Goal: Task Accomplishment & Management: Complete application form

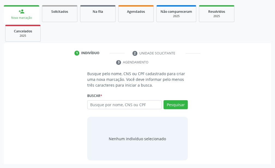
scroll to position [6, 0]
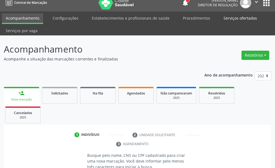
click at [226, 17] on link "Serviços ofertados" at bounding box center [240, 18] width 41 height 10
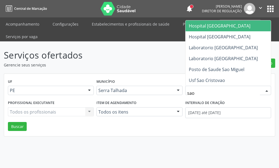
type input "sao f"
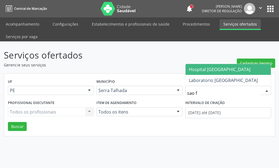
click at [198, 71] on span "Hospital [GEOGRAPHIC_DATA]" at bounding box center [220, 70] width 62 height 6
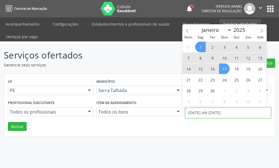
click at [203, 111] on input "01/09/2025 até 17/09/2025" at bounding box center [228, 112] width 86 height 11
click at [187, 32] on icon at bounding box center [187, 31] width 4 height 4
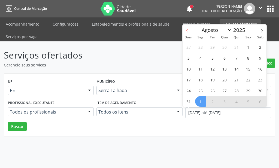
click at [187, 32] on icon at bounding box center [187, 31] width 4 height 4
select select "6"
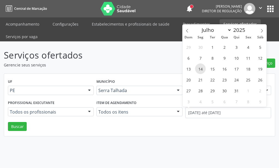
click at [205, 70] on span "14" at bounding box center [200, 69] width 11 height 11
type input "14/07/2025"
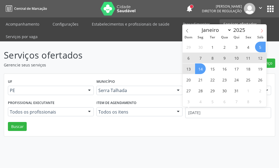
click at [264, 31] on span at bounding box center [261, 29] width 9 height 9
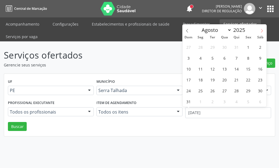
click at [264, 31] on span at bounding box center [261, 29] width 9 height 9
select select "8"
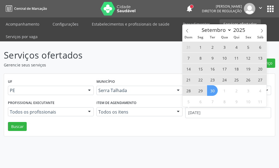
click at [209, 92] on span "30" at bounding box center [212, 90] width 11 height 11
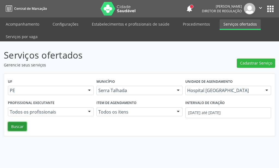
click at [10, 127] on button "Buscar" at bounding box center [17, 126] width 19 height 9
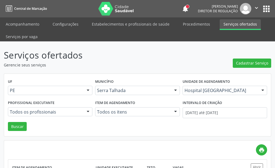
scroll to position [109, 0]
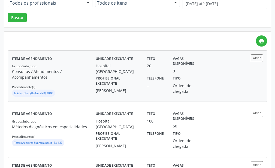
click at [139, 77] on label "Profissional executante" at bounding box center [118, 80] width 44 height 13
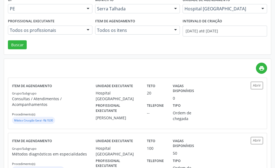
scroll to position [27, 0]
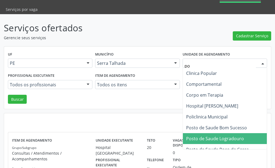
type input "pol"
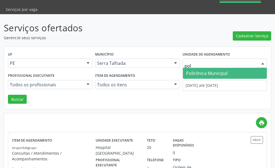
click at [204, 69] on span "Policlinica Municipal" at bounding box center [225, 73] width 84 height 11
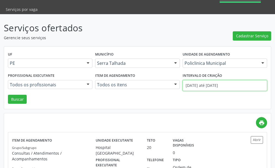
click at [202, 83] on input "14/07/2025 até 30/09/2025" at bounding box center [225, 85] width 85 height 11
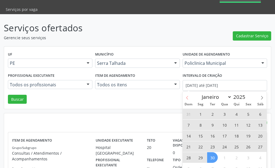
click at [189, 100] on icon at bounding box center [187, 98] width 4 height 4
select select "7"
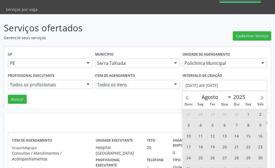
click at [201, 127] on span "4" at bounding box center [200, 125] width 11 height 11
type input "04/08/2025"
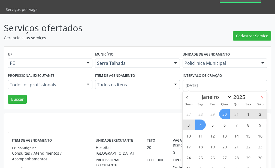
click at [264, 99] on icon at bounding box center [262, 98] width 4 height 4
select select "8"
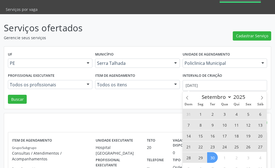
click at [212, 158] on span "30" at bounding box center [212, 157] width 11 height 11
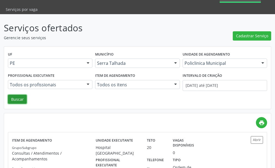
click at [22, 99] on button "Buscar" at bounding box center [17, 99] width 19 height 9
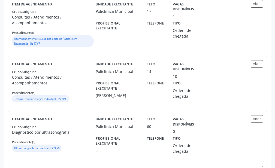
scroll to position [136, 0]
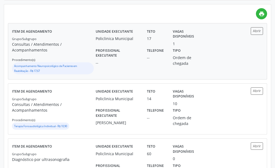
click at [130, 41] on div "Policlinica Municipal" at bounding box center [118, 39] width 44 height 6
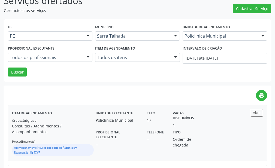
scroll to position [0, 0]
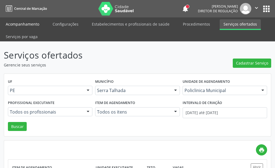
click at [27, 24] on link "Acompanhamento" at bounding box center [22, 24] width 41 height 10
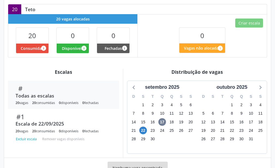
scroll to position [158, 0]
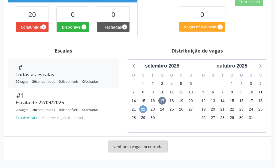
click at [146, 108] on span "22" at bounding box center [143, 110] width 8 height 8
click at [142, 109] on span "22" at bounding box center [143, 110] width 8 height 8
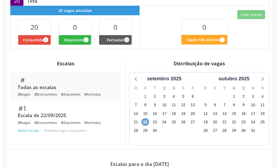
scroll to position [63, 0]
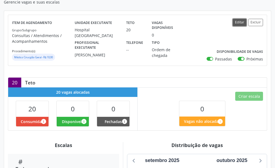
click at [235, 23] on button "Editar" at bounding box center [240, 22] width 14 height 7
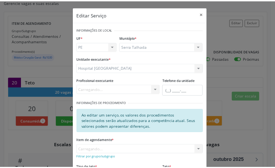
scroll to position [72, 0]
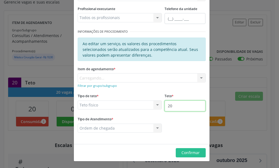
click at [178, 106] on input "20" at bounding box center [185, 106] width 41 height 11
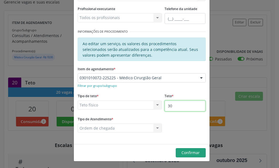
type input "30"
click at [193, 151] on span "Confirmar" at bounding box center [191, 152] width 18 height 5
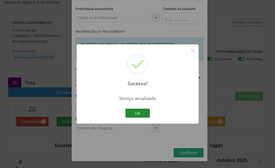
click at [133, 111] on button "OK" at bounding box center [137, 113] width 25 height 9
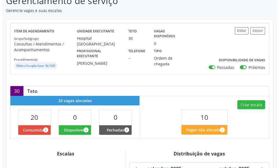
scroll to position [82, 0]
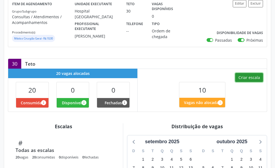
click at [246, 78] on button "Criar escala" at bounding box center [249, 77] width 28 height 9
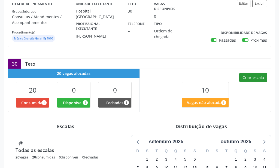
select select "8"
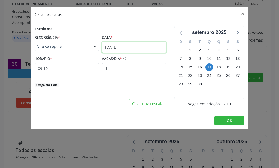
click at [139, 50] on input "17/09/2025" at bounding box center [134, 47] width 65 height 11
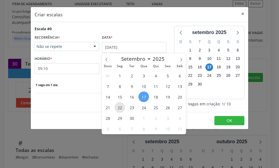
click at [116, 108] on span "22" at bounding box center [120, 107] width 11 height 11
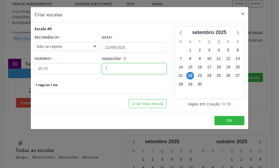
click at [123, 72] on input "1" at bounding box center [134, 68] width 65 height 11
type input "10"
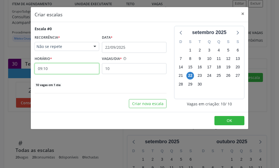
click at [71, 73] on input "09:10" at bounding box center [67, 68] width 65 height 11
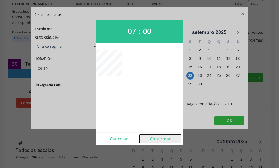
click at [162, 135] on button "Confirmar" at bounding box center [161, 139] width 42 height 9
type input "07:00"
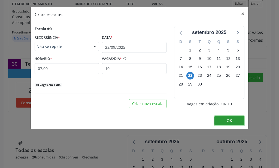
click at [230, 121] on span "OK" at bounding box center [229, 120] width 5 height 5
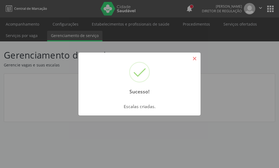
click at [197, 57] on button "×" at bounding box center [194, 58] width 9 height 9
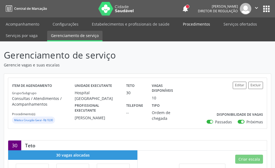
click at [181, 24] on link "Procedimentos" at bounding box center [196, 24] width 35 height 10
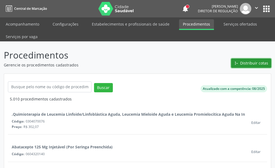
click at [256, 67] on button "Distribuir cotas" at bounding box center [251, 63] width 40 height 9
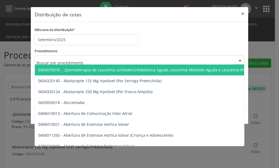
click at [116, 61] on div at bounding box center [140, 60] width 210 height 9
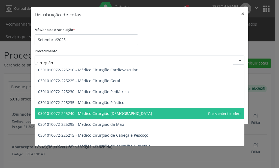
type input "cirurgião g"
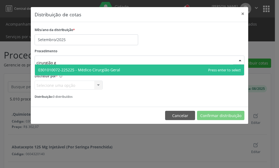
click at [151, 68] on span "0301010072-225225 - Médico Cirurgião Geral" at bounding box center [139, 70] width 209 height 11
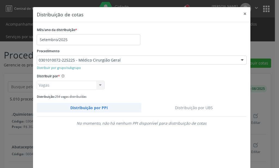
click at [203, 107] on link "Distribuição por UBS" at bounding box center [194, 108] width 105 height 10
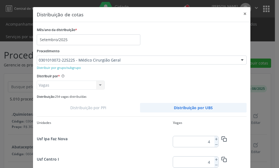
scroll to position [714, 0]
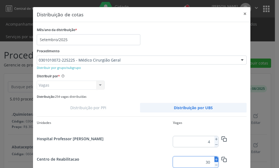
click at [215, 161] on icon at bounding box center [217, 160] width 4 height 4
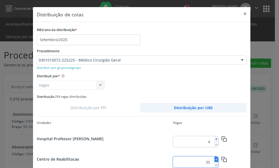
click at [215, 161] on icon at bounding box center [217, 160] width 4 height 4
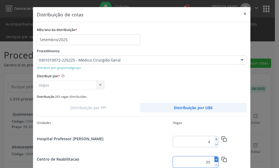
type input "40"
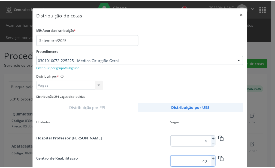
scroll to position [49, 0]
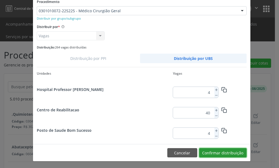
click at [236, 156] on button "Confirmar distribuição" at bounding box center [222, 152] width 47 height 9
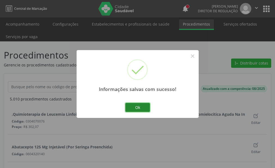
click at [133, 108] on button "Ok" at bounding box center [137, 107] width 25 height 9
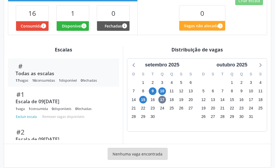
scroll to position [171, 0]
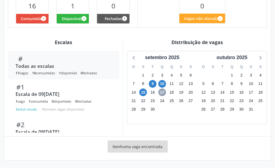
click at [162, 95] on span "17" at bounding box center [162, 93] width 8 height 8
click at [162, 93] on span "17" at bounding box center [162, 93] width 8 height 8
click at [143, 94] on span "15" at bounding box center [143, 93] width 8 height 8
click at [145, 91] on span "15" at bounding box center [143, 93] width 8 height 8
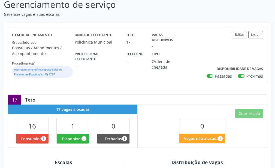
scroll to position [0, 0]
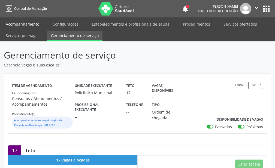
click at [34, 21] on link "Acompanhamento" at bounding box center [22, 24] width 41 height 10
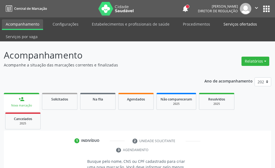
click at [245, 27] on link "Serviços ofertados" at bounding box center [240, 24] width 41 height 10
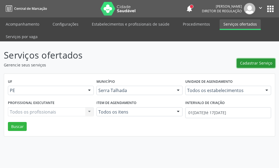
click at [243, 65] on span "Cadastrar Serviço" at bounding box center [256, 63] width 32 height 6
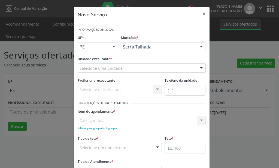
click at [122, 68] on div "Selecione uma unidade" at bounding box center [142, 68] width 128 height 9
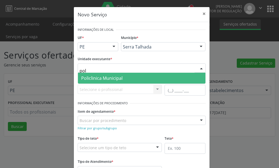
type input "poli"
click at [118, 77] on span "Policlinica Municipal" at bounding box center [101, 78] width 41 height 6
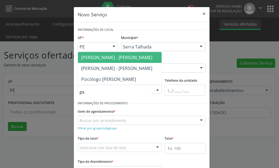
type input "psi"
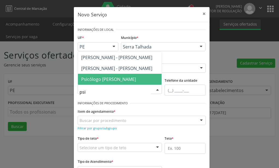
click at [118, 78] on span "Psicólogo Clínico - Maria Mailde da Silva Melo" at bounding box center [108, 79] width 55 height 6
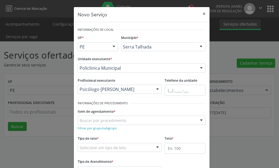
scroll to position [43, 0]
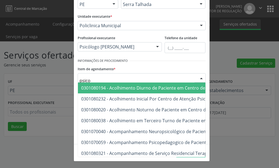
type input "psicol"
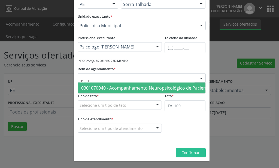
click at [105, 88] on span "0301070040 - Acompanhamento Neuropsicológico de Paciente em Reabilitação" at bounding box center [162, 88] width 163 height 6
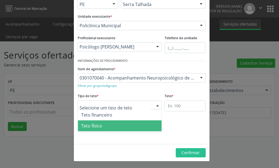
click at [113, 123] on span "Teto físico" at bounding box center [120, 126] width 84 height 11
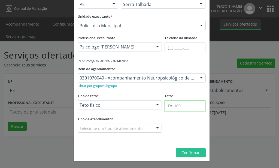
click at [178, 110] on input "text" at bounding box center [185, 106] width 41 height 11
type input "3"
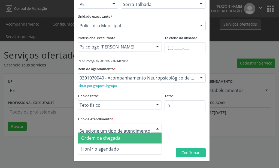
click at [122, 137] on span "Ordem de chegada" at bounding box center [120, 138] width 84 height 11
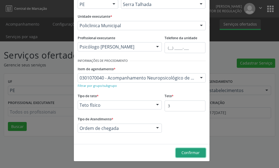
click at [187, 152] on span "Confirmar" at bounding box center [191, 152] width 18 height 5
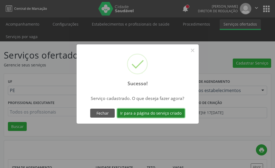
click at [158, 116] on button "Ir para a página do serviço criado" at bounding box center [151, 113] width 68 height 9
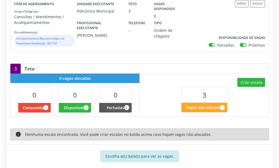
scroll to position [92, 0]
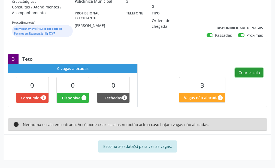
click at [256, 71] on button "Criar escala" at bounding box center [249, 72] width 28 height 9
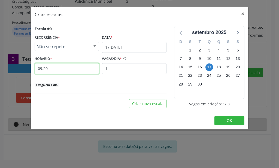
click at [86, 70] on input "09:20" at bounding box center [67, 68] width 65 height 11
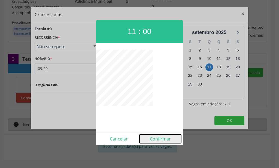
click at [162, 138] on button "Confirmar" at bounding box center [161, 139] width 42 height 9
type input "11:00"
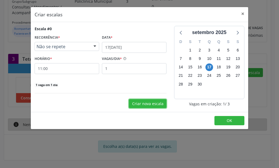
click at [156, 103] on button "Criar nova escala" at bounding box center [148, 103] width 38 height 9
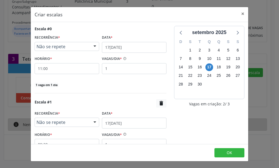
scroll to position [44, 0]
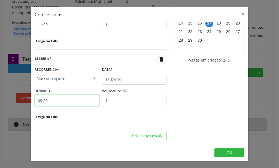
click at [62, 99] on input "09:20" at bounding box center [67, 100] width 65 height 11
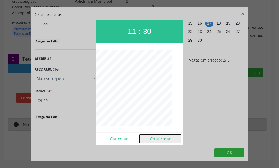
click at [158, 140] on button "Confirmar" at bounding box center [161, 139] width 42 height 9
type input "11:30"
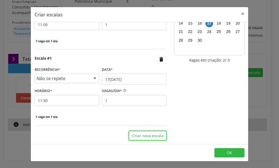
click at [158, 140] on button "Criar nova escala" at bounding box center [148, 135] width 38 height 9
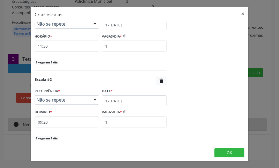
scroll to position [120, 0]
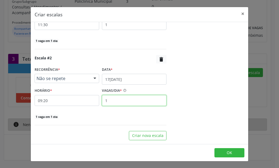
click at [107, 99] on input "1" at bounding box center [134, 100] width 65 height 11
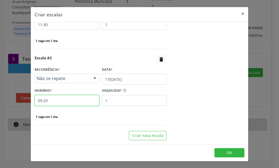
click at [74, 100] on input "09:20" at bounding box center [67, 100] width 65 height 11
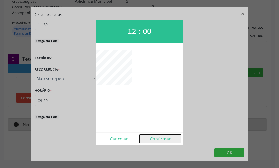
click at [161, 137] on button "Confirmar" at bounding box center [161, 139] width 42 height 9
type input "12:00"
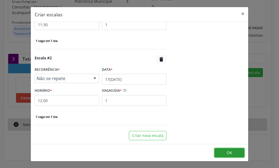
click at [239, 155] on button "OK" at bounding box center [230, 152] width 30 height 9
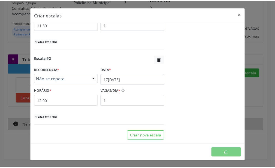
scroll to position [0, 0]
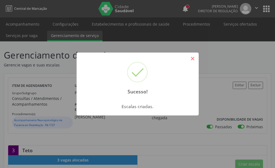
click at [191, 60] on button "×" at bounding box center [192, 58] width 9 height 9
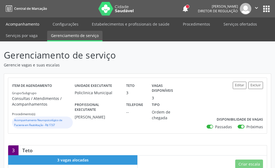
click at [23, 28] on link "Acompanhamento" at bounding box center [22, 24] width 41 height 10
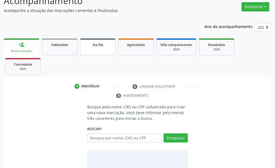
scroll to position [82, 0]
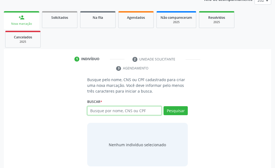
click at [131, 112] on input "text" at bounding box center [124, 110] width 74 height 9
type input "700603910168360"
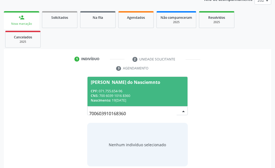
click at [153, 91] on div "CPF: 071.755.654-96" at bounding box center [138, 91] width 94 height 5
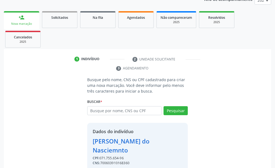
scroll to position [105, 0]
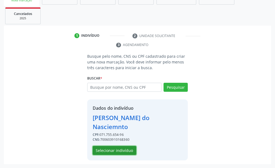
click at [107, 152] on button "Selecionar indivíduo" at bounding box center [115, 150] width 44 height 9
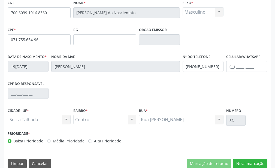
scroll to position [168, 0]
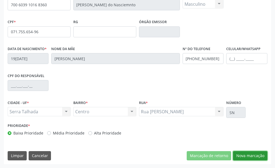
click at [246, 153] on button "Nova marcação" at bounding box center [250, 155] width 34 height 9
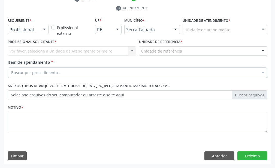
scroll to position [142, 0]
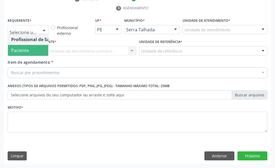
click at [28, 49] on span "Paciente" at bounding box center [20, 50] width 18 height 6
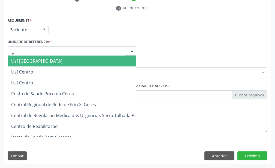
type input "cen"
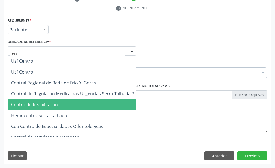
click at [47, 104] on span "Centro de Reabilitacao" at bounding box center [34, 105] width 47 height 6
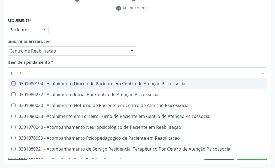
type input "psicol"
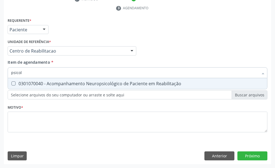
click at [53, 80] on span "0301070040 - Acompanhamento Neuropsicológico de Paciente em Reabilitação" at bounding box center [137, 83] width 259 height 11
checkbox Reabilitação "true"
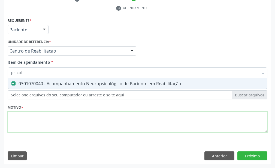
click at [52, 119] on div "Requerente * Paciente Profissional de Saúde Paciente Nenhum resultado encontrad…" at bounding box center [138, 79] width 260 height 124
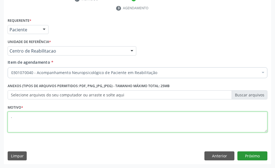
type textarea "."
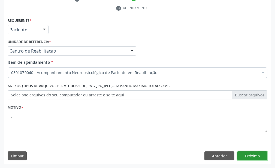
click at [256, 158] on button "Próximo" at bounding box center [253, 156] width 30 height 9
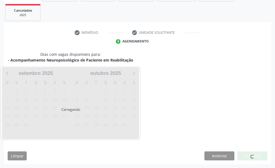
scroll to position [114, 0]
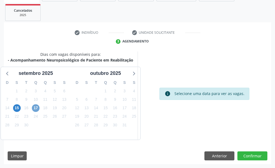
click at [36, 109] on span "17" at bounding box center [36, 108] width 8 height 8
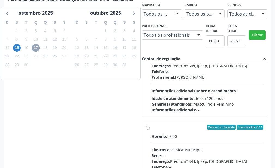
scroll to position [182, 0]
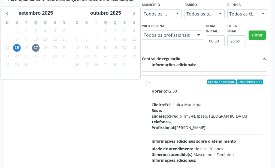
click at [222, 133] on div "Horário: 12:00 Clínica: Policlinica Municipal Rede: -- Endereço: Predio, nº S/N…" at bounding box center [208, 125] width 112 height 75
click at [150, 85] on input "Ordem de chegada Consumidos: 0 / 1 Horário: 12:00 Clínica: Policlinica Municipa…" at bounding box center [148, 82] width 4 height 5
radio input "true"
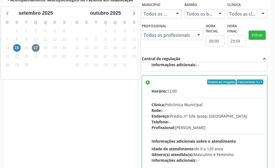
scroll to position [200, 0]
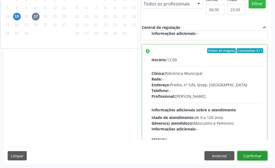
click at [249, 154] on button "Confirmar" at bounding box center [253, 155] width 30 height 9
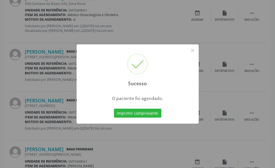
scroll to position [43, 0]
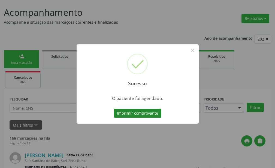
click at [139, 114] on button "Imprimir comprovante" at bounding box center [137, 113] width 47 height 9
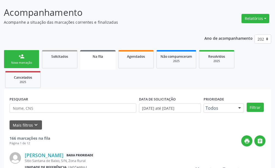
scroll to position [0, 0]
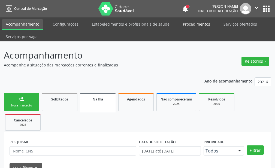
click at [188, 22] on link "Procedimentos" at bounding box center [196, 24] width 35 height 10
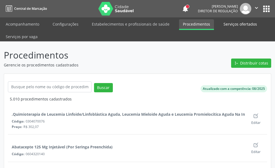
click at [224, 28] on link "Serviços ofertados" at bounding box center [240, 24] width 41 height 10
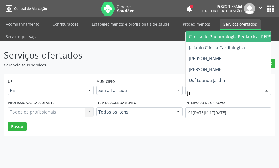
type input "jai"
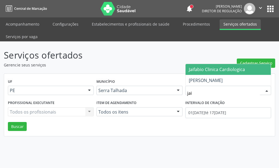
click at [215, 70] on span "Jaifabio Clinica Cardiologica" at bounding box center [217, 70] width 56 height 6
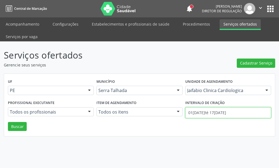
click at [213, 109] on input "01/09/2025 até 17/09/2025" at bounding box center [228, 112] width 86 height 11
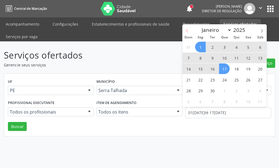
click at [188, 32] on icon at bounding box center [187, 31] width 4 height 4
select select "7"
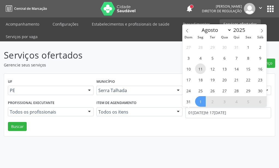
click at [201, 68] on span "11" at bounding box center [200, 69] width 11 height 11
type input "11/08/2025"
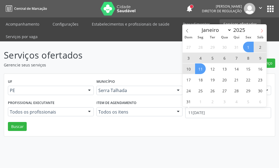
click at [260, 30] on span at bounding box center [261, 29] width 9 height 9
select select "8"
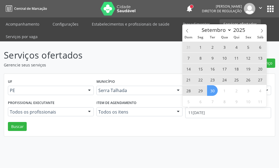
click at [214, 92] on span "30" at bounding box center [212, 90] width 11 height 11
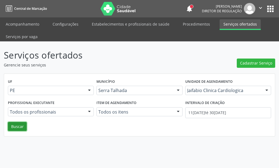
click at [22, 128] on button "Buscar" at bounding box center [17, 126] width 19 height 9
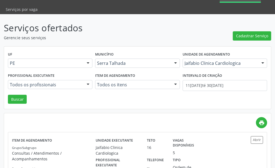
scroll to position [55, 0]
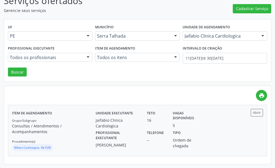
click at [65, 126] on p "Consultas / Atendimentos / Acompanhamentos" at bounding box center [54, 128] width 84 height 11
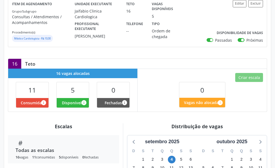
scroll to position [166, 0]
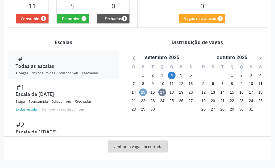
click at [143, 94] on span "15" at bounding box center [143, 93] width 8 height 8
click at [141, 92] on span "15" at bounding box center [143, 93] width 8 height 8
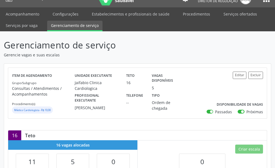
scroll to position [0, 0]
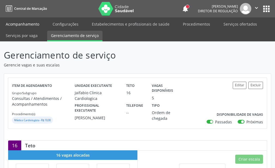
click at [21, 24] on link "Acompanhamento" at bounding box center [22, 24] width 41 height 10
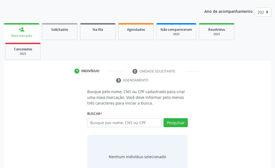
scroll to position [88, 0]
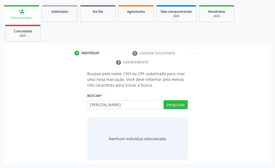
type input "[PERSON_NAME]"
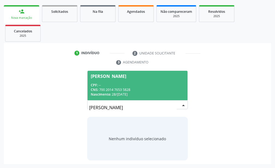
click at [138, 94] on div "Nascimento: 2[DATE]" at bounding box center [138, 94] width 94 height 5
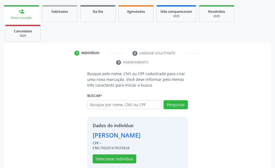
scroll to position [105, 0]
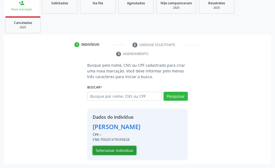
click at [119, 151] on button "Selecionar indivíduo" at bounding box center [115, 150] width 44 height 9
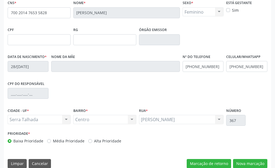
scroll to position [168, 0]
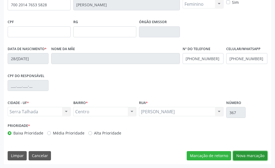
click at [245, 154] on button "Nova marcação" at bounding box center [250, 155] width 34 height 9
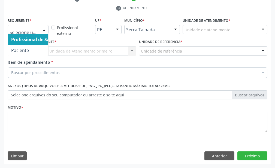
click at [43, 31] on div at bounding box center [44, 29] width 8 height 9
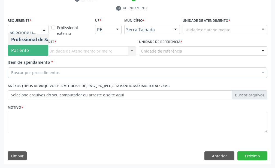
click at [37, 47] on span "Paciente" at bounding box center [34, 50] width 53 height 11
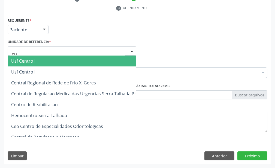
type input "cent"
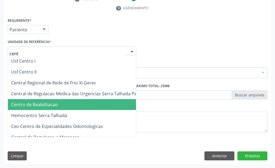
click at [44, 105] on span "Centro de Reabilitacao" at bounding box center [34, 105] width 47 height 6
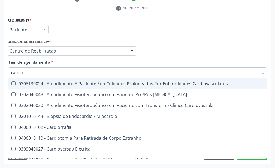
type input "cardiol"
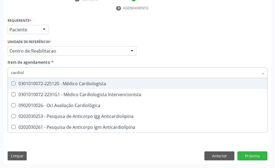
click at [53, 88] on span "0301010072-225120 - Médico Cardiologista" at bounding box center [137, 83] width 259 height 11
checkbox Cardiologista "true"
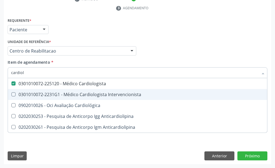
click at [2, 95] on div "Acompanhamento Acompanhe a situação das marcações correntes e finalizadas Relat…" at bounding box center [137, 33] width 275 height 269
checkbox Intervencionista "true"
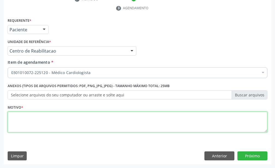
click at [36, 119] on textarea at bounding box center [138, 122] width 260 height 21
type textarea "."
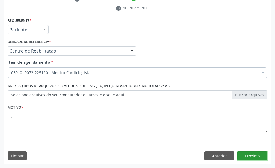
click at [254, 154] on button "Próximo" at bounding box center [253, 156] width 30 height 9
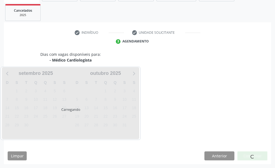
scroll to position [109, 0]
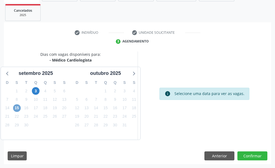
click at [16, 112] on span "15" at bounding box center [17, 108] width 8 height 8
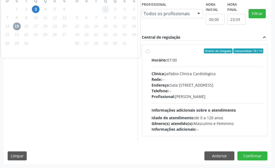
scroll to position [272, 0]
click at [152, 88] on div "Endereço: [STREET_ADDRESS]" at bounding box center [208, 85] width 112 height 6
click at [146, 53] on input "Ordem de chegada Consumidos: 10 / 15 Horário: 07:00 Clínica: Jaifabio Clinica C…" at bounding box center [148, 51] width 4 height 5
radio input "true"
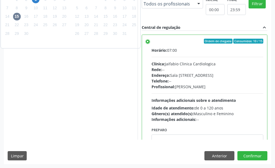
scroll to position [286, 0]
click at [253, 158] on button "Confirmar" at bounding box center [253, 155] width 30 height 9
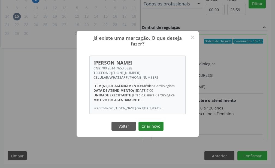
click at [155, 128] on button "Criar novo" at bounding box center [151, 126] width 25 height 9
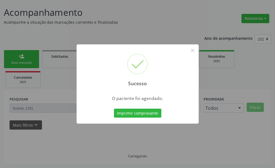
scroll to position [43, 0]
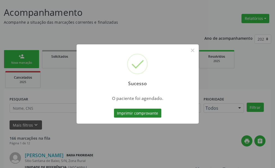
click at [148, 112] on button "Imprimir comprovante" at bounding box center [137, 113] width 47 height 9
